Goal: Task Accomplishment & Management: Use online tool/utility

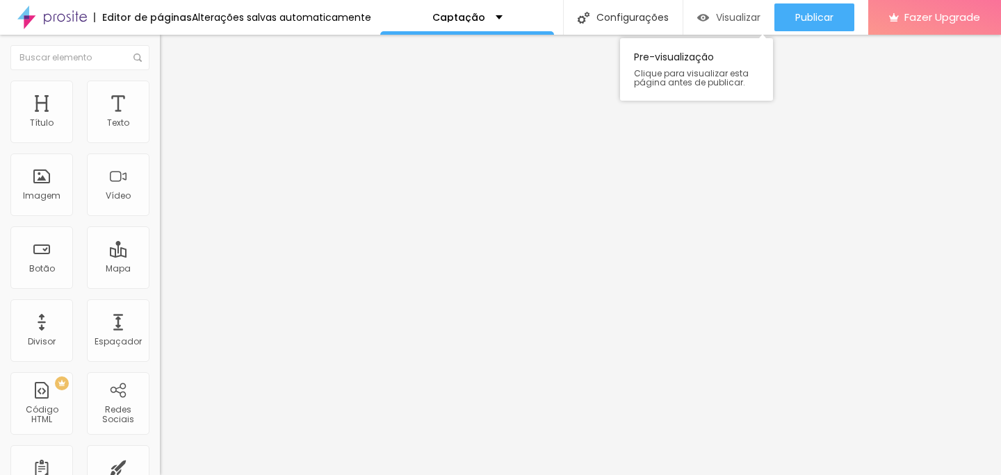
click at [771, 13] on icon "button" at bounding box center [766, 17] width 17 height 17
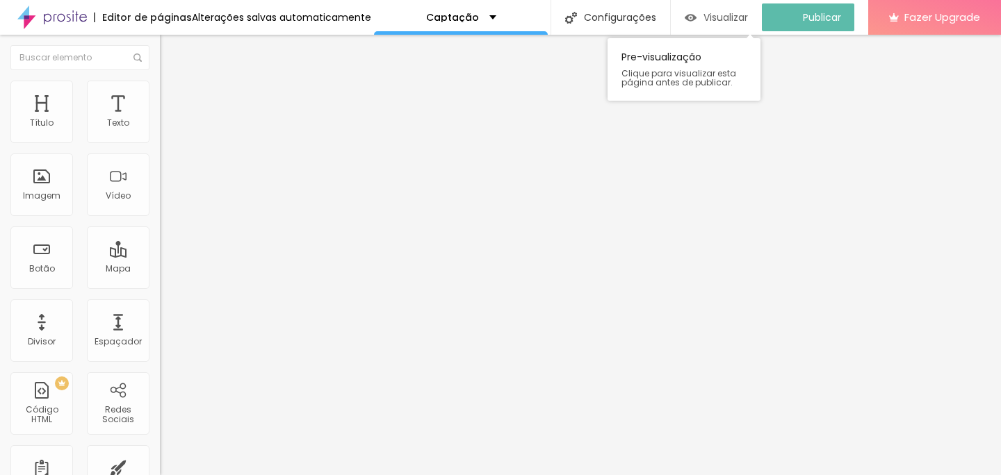
click at [739, 22] on span "Visualizar" at bounding box center [726, 17] width 44 height 11
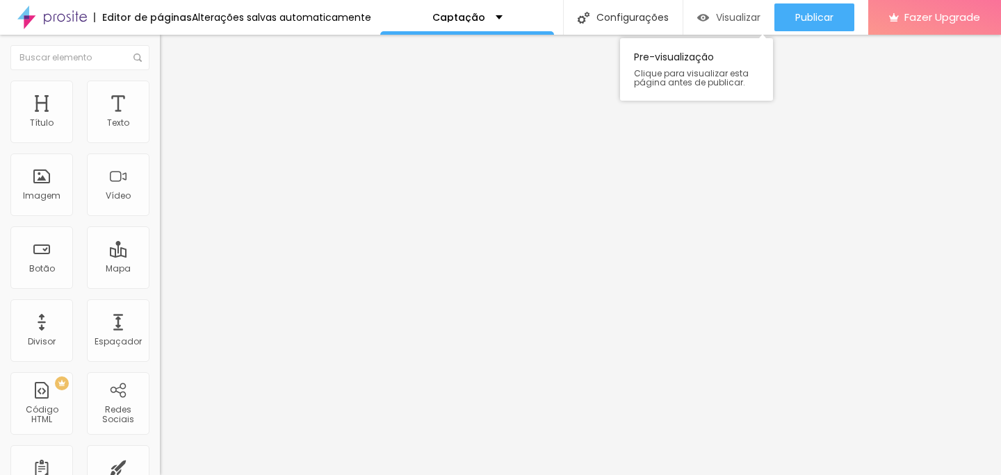
click at [719, 24] on div "Visualizar" at bounding box center [728, 17] width 63 height 28
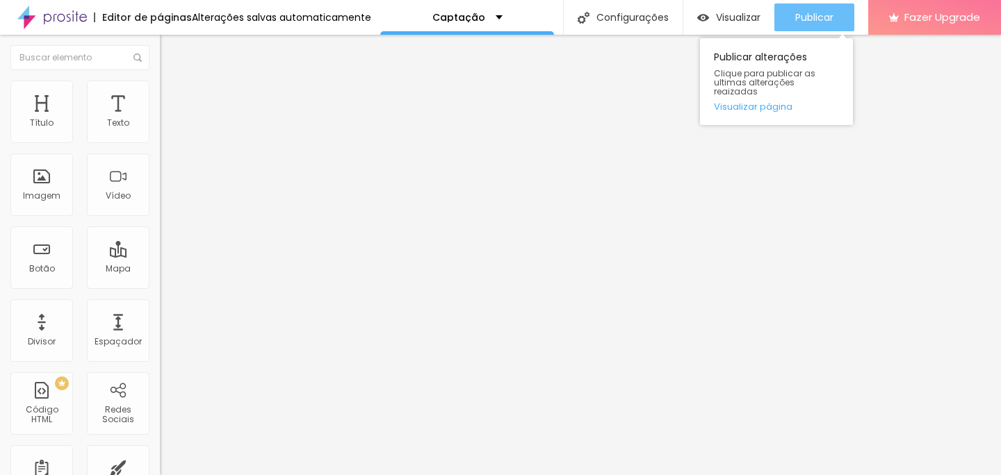
click at [799, 13] on span "Publicar" at bounding box center [814, 17] width 38 height 11
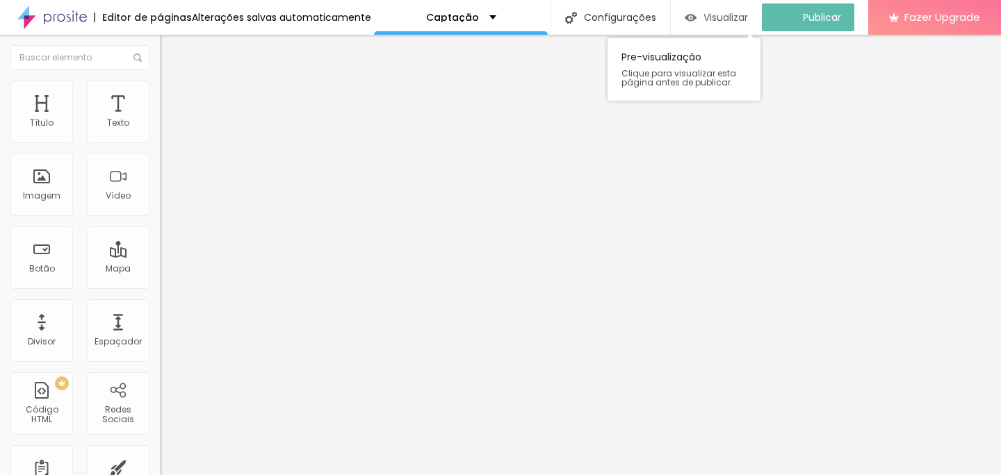
click at [726, 13] on span "Visualizar" at bounding box center [726, 17] width 44 height 11
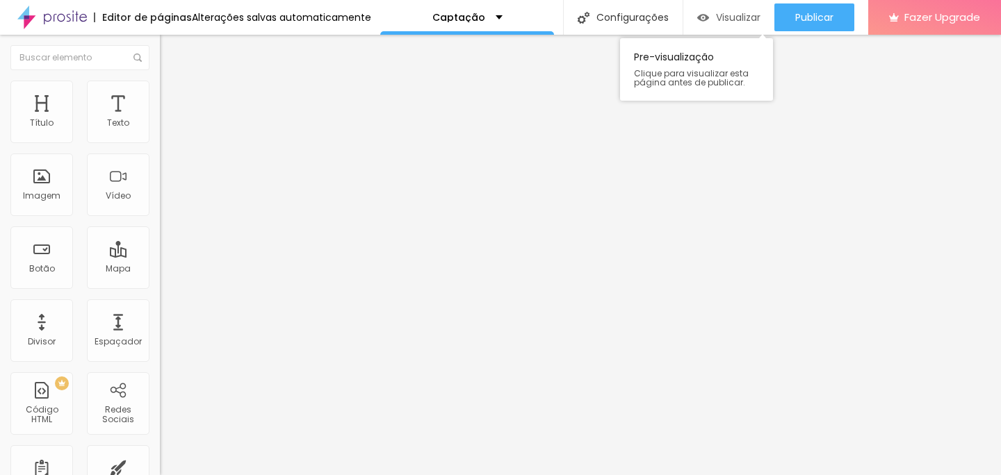
click at [731, 12] on span "Visualizar" at bounding box center [738, 17] width 44 height 11
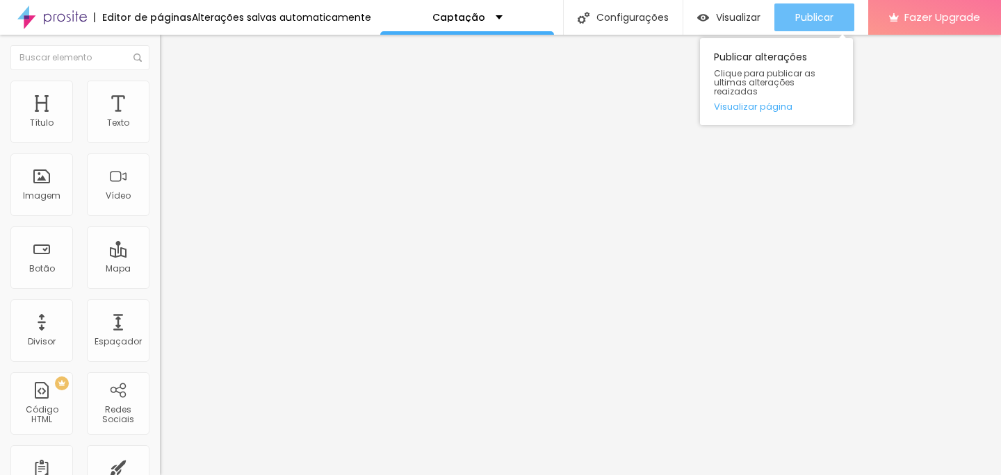
click at [792, 23] on button "Publicar" at bounding box center [814, 17] width 80 height 28
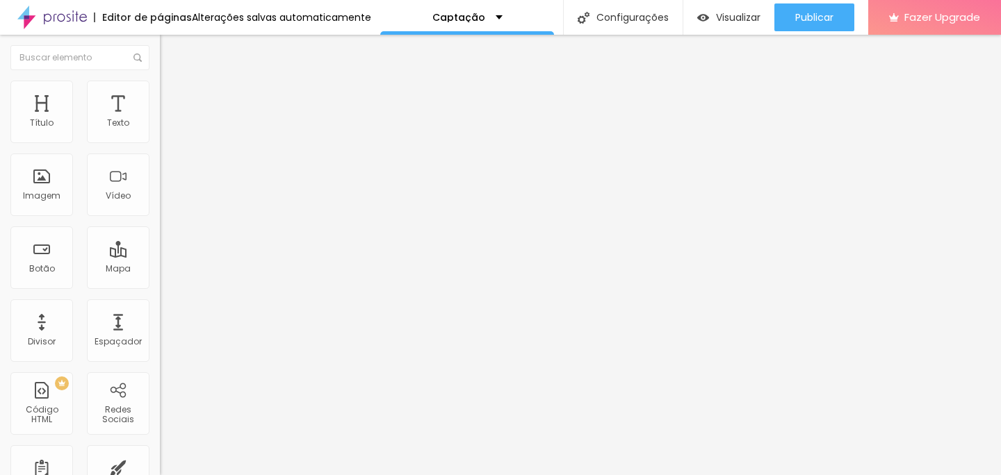
click at [63, 15] on img at bounding box center [52, 17] width 70 height 35
